Goal: Task Accomplishment & Management: Manage account settings

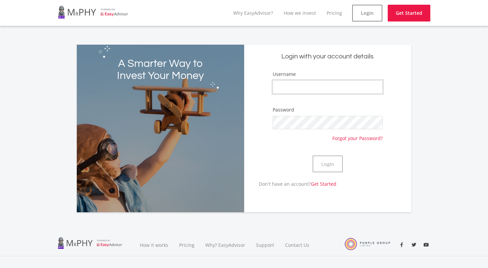
type input "MPLanga"
click at [332, 165] on button "Login" at bounding box center [328, 163] width 30 height 17
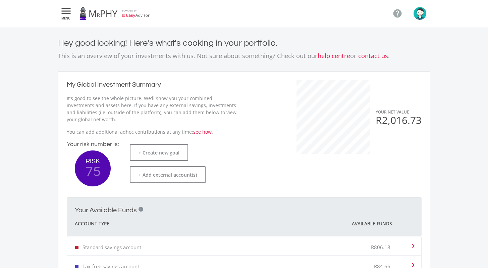
click at [68, 14] on icon "" at bounding box center [66, 11] width 12 height 8
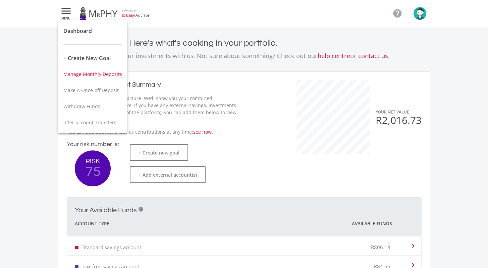
click at [99, 74] on span "Manage Monthly Deposits" at bounding box center [92, 74] width 59 height 6
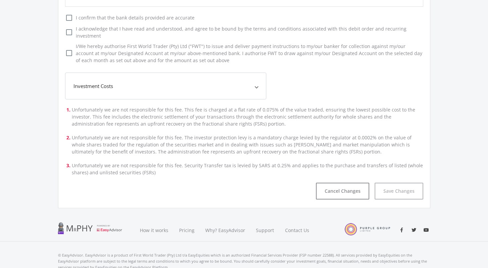
scroll to position [238, 0]
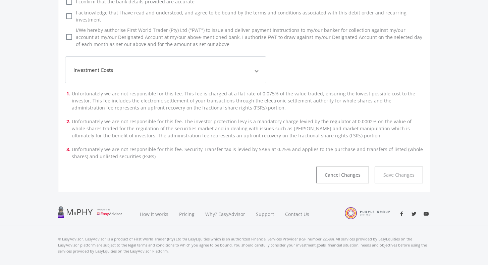
click at [235, 66] on span "Investment Costs" at bounding box center [165, 70] width 182 height 8
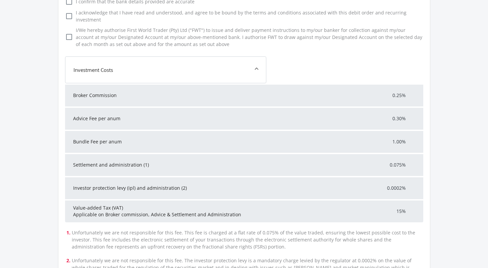
click at [235, 66] on span "Investment Costs" at bounding box center [165, 70] width 182 height 8
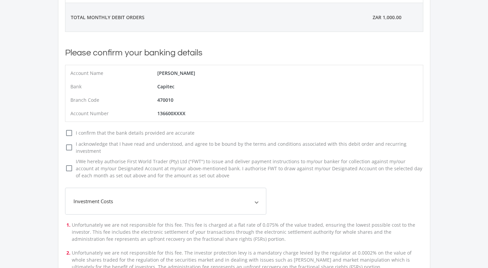
scroll to position [0, 0]
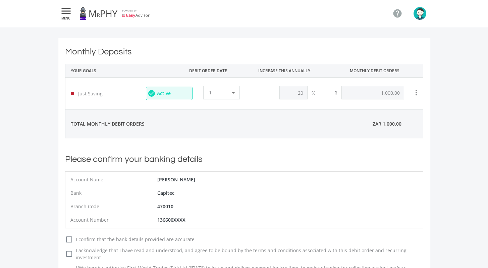
click at [60, 15] on icon "" at bounding box center [66, 11] width 12 height 8
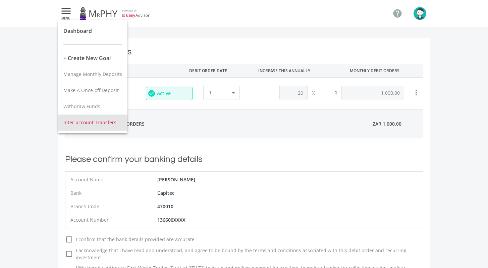
click at [95, 123] on span "Inter-account Transfers" at bounding box center [89, 122] width 53 height 6
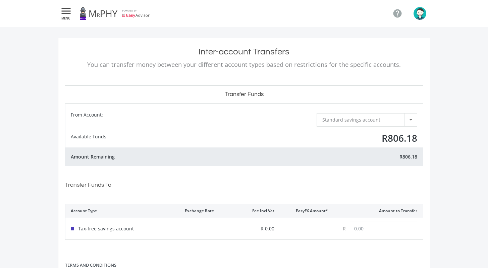
click at [420, 11] on img "button" at bounding box center [420, 13] width 13 height 13
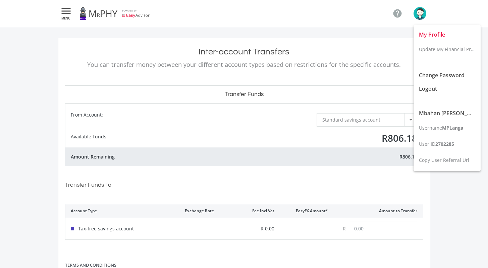
click at [435, 34] on span "My Profile" at bounding box center [432, 34] width 26 height 7
